Goal: Task Accomplishment & Management: Manage account settings

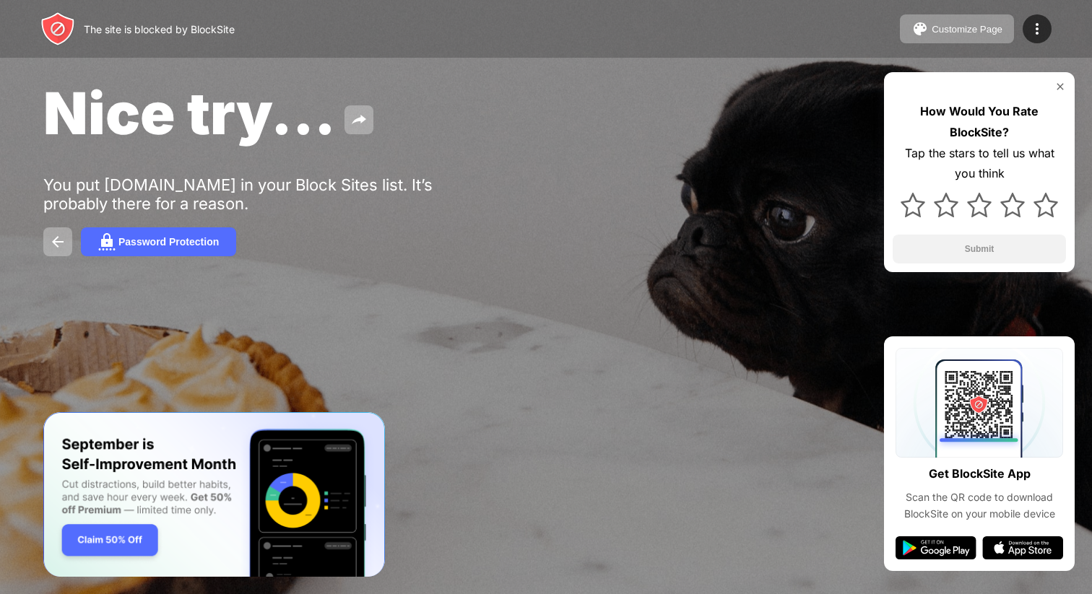
click at [734, 51] on div "The site is blocked by BlockSite Customize Page Edit Block List Redirect Custom…" at bounding box center [546, 29] width 1092 height 58
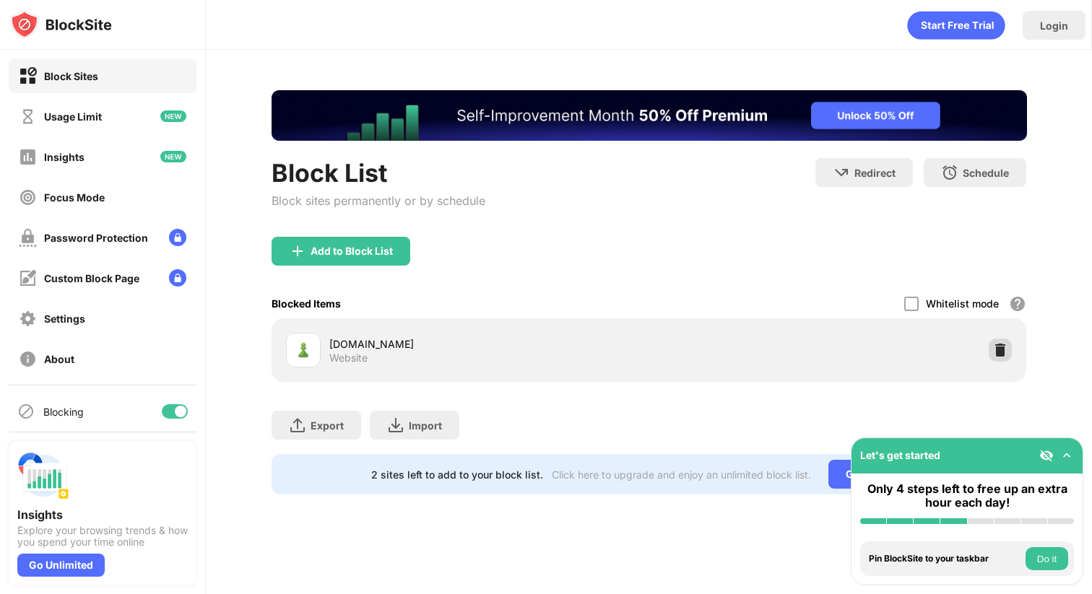
click at [1002, 352] on img at bounding box center [1000, 350] width 14 height 14
